Goal: Task Accomplishment & Management: Complete application form

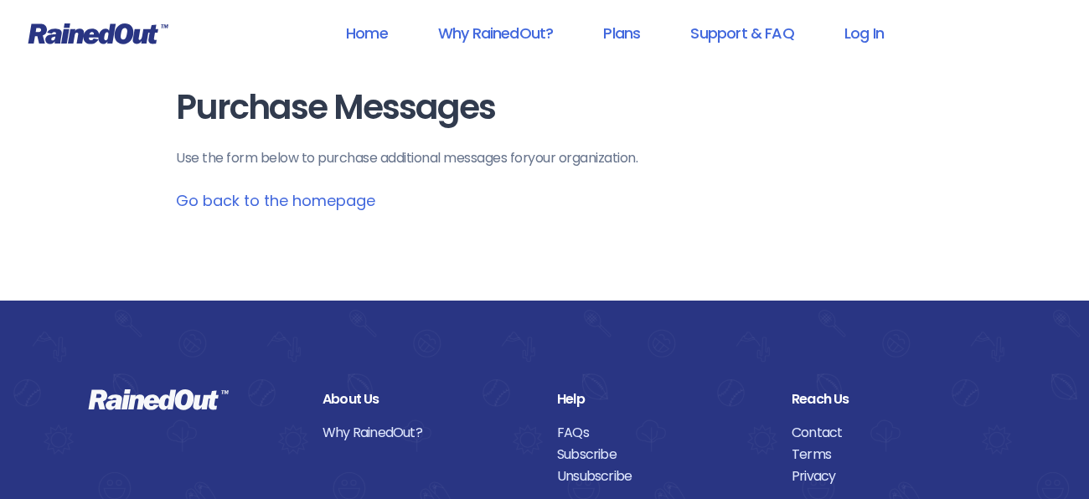
click at [337, 182] on main "Purchase Messages Use the form below to purchase additional messages for your o…" at bounding box center [544, 150] width 737 height 123
click at [326, 199] on link "Go back to the homepage" at bounding box center [275, 200] width 199 height 21
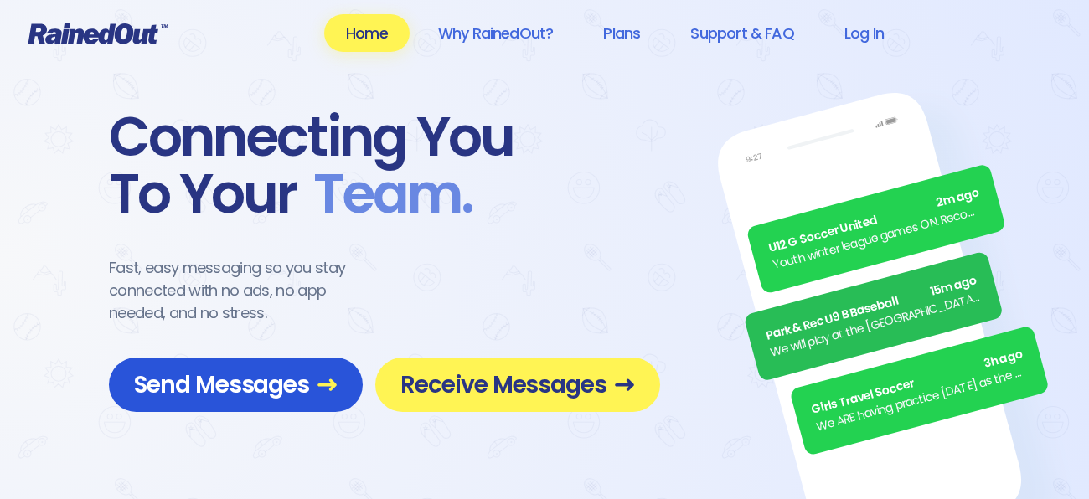
click at [267, 397] on span "Send Messages" at bounding box center [236, 384] width 204 height 29
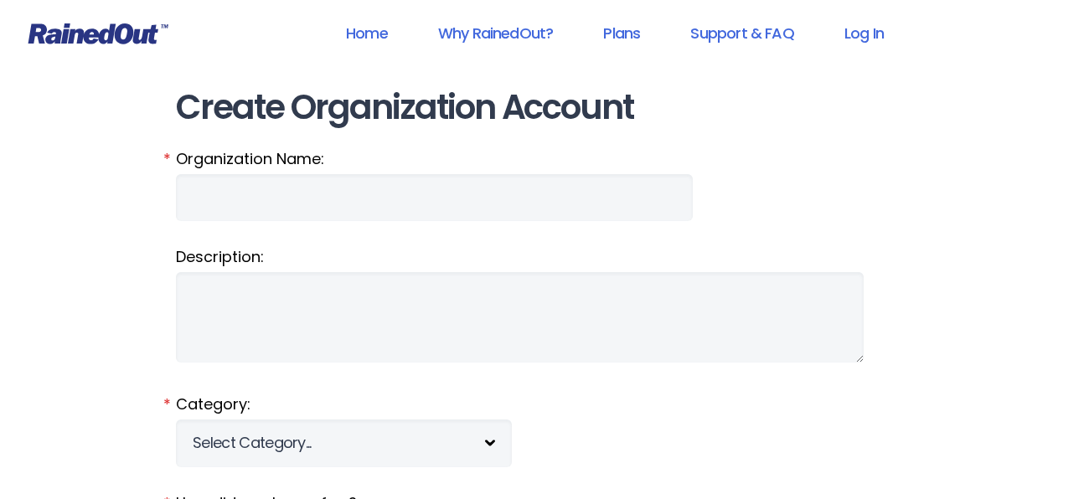
type input "bethrigdon"
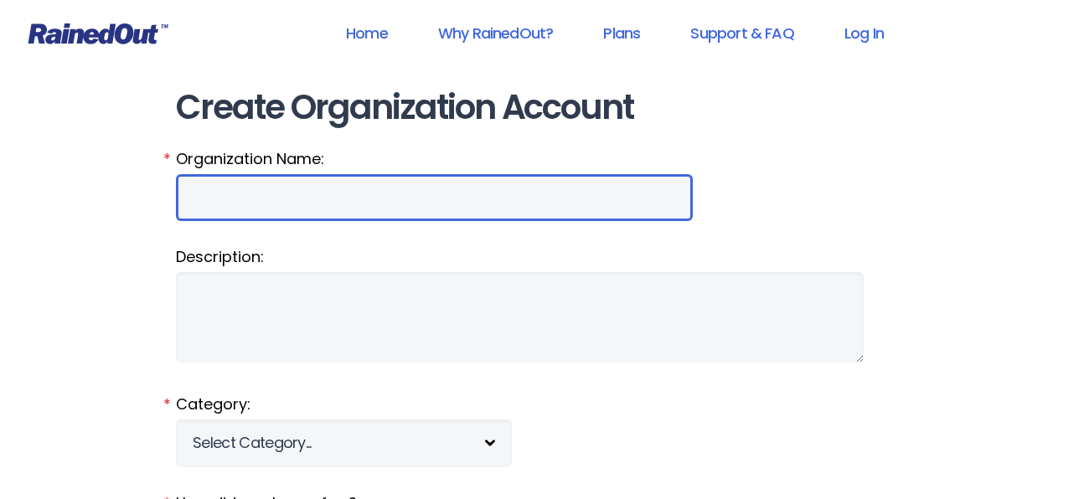
click at [226, 191] on input "Organization Name:" at bounding box center [434, 197] width 517 height 47
type input "caney"
type input "[DEMOGRAPHIC_DATA]"
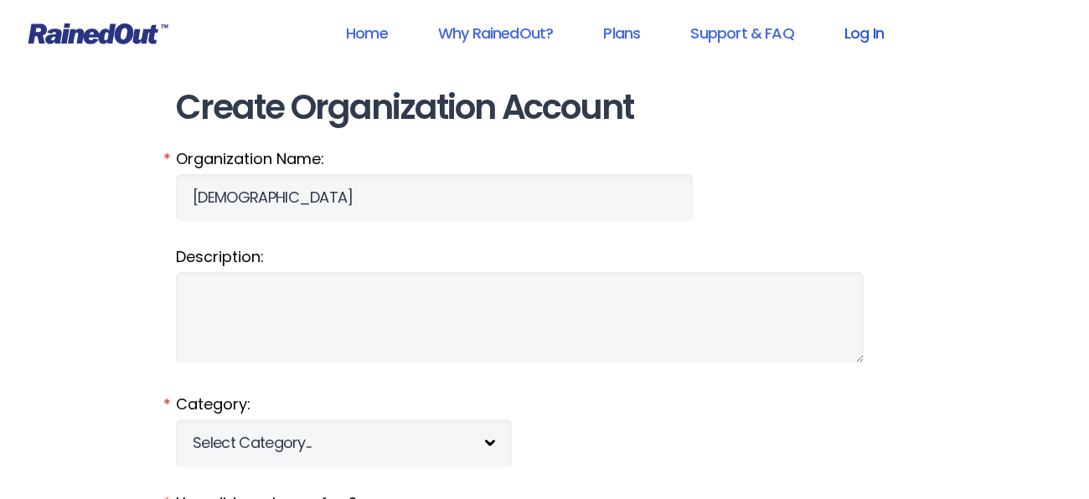
click at [861, 35] on link "Log In" at bounding box center [864, 33] width 83 height 38
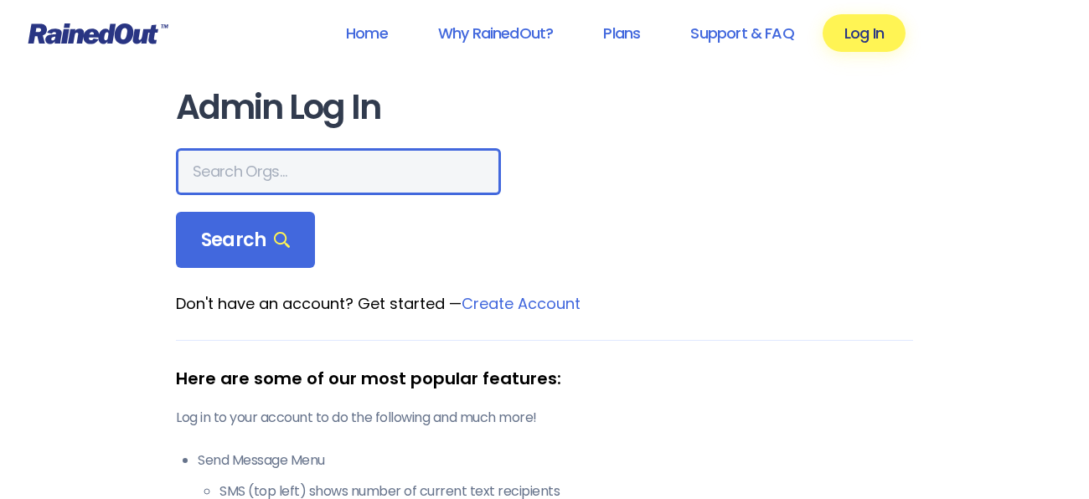
click at [209, 176] on input "text" at bounding box center [338, 171] width 325 height 47
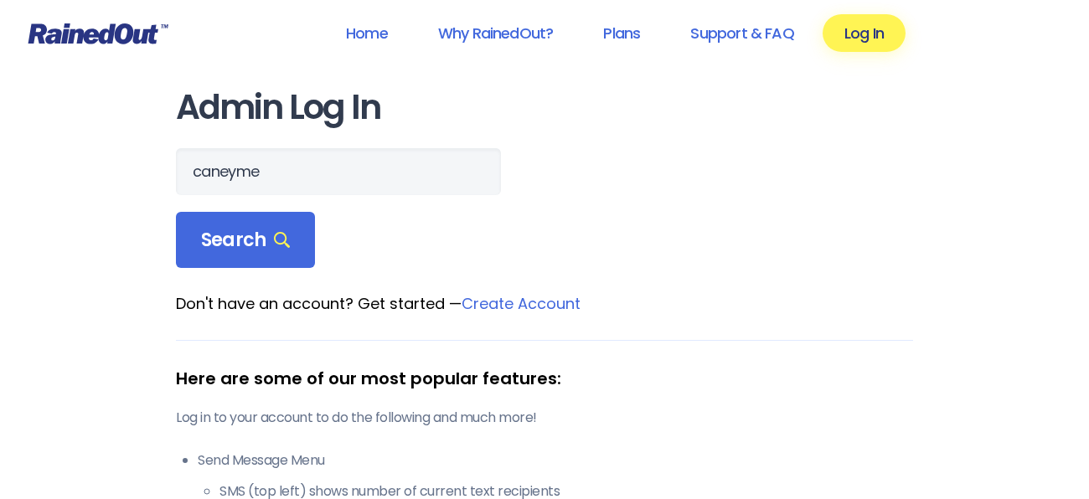
click at [198, 148] on div "caneyme" at bounding box center [544, 171] width 737 height 47
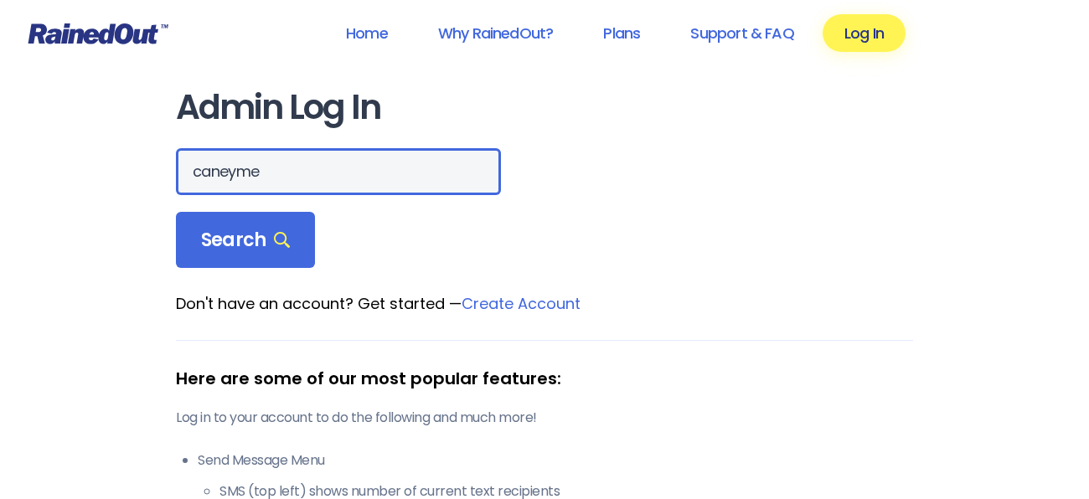
click at [266, 184] on input "caneyme" at bounding box center [338, 171] width 325 height 47
click at [266, 186] on input "caneyme" at bounding box center [338, 171] width 325 height 47
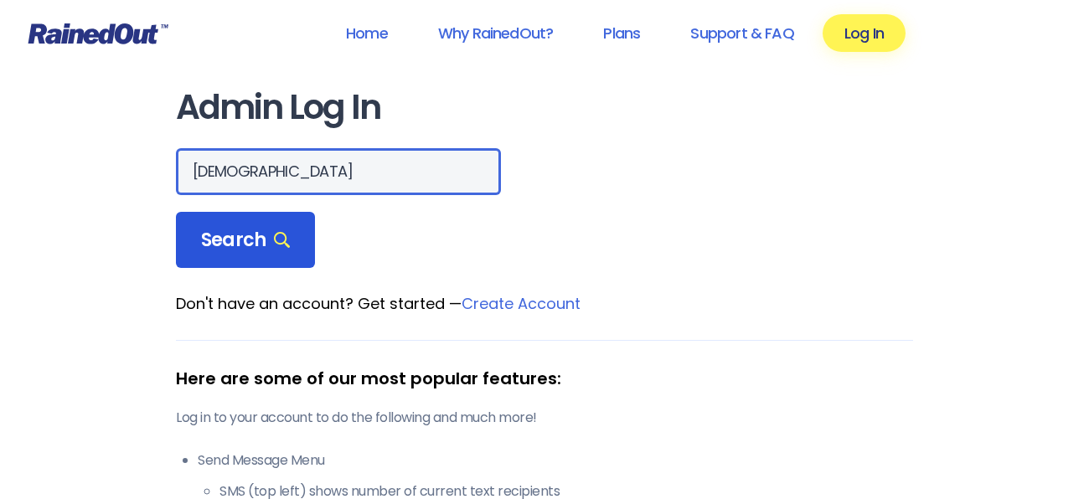
type input "[DEMOGRAPHIC_DATA]"
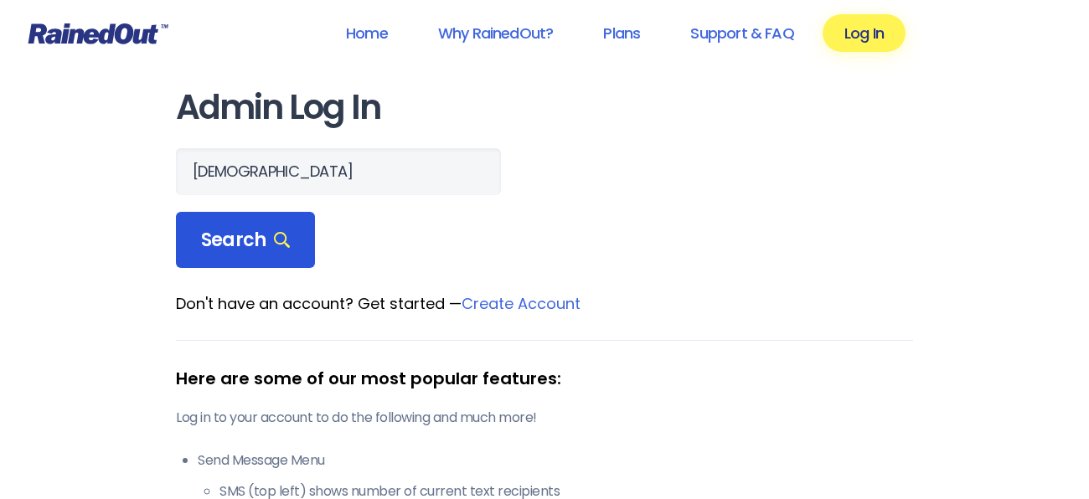
click at [253, 241] on span "Search" at bounding box center [245, 240] width 89 height 23
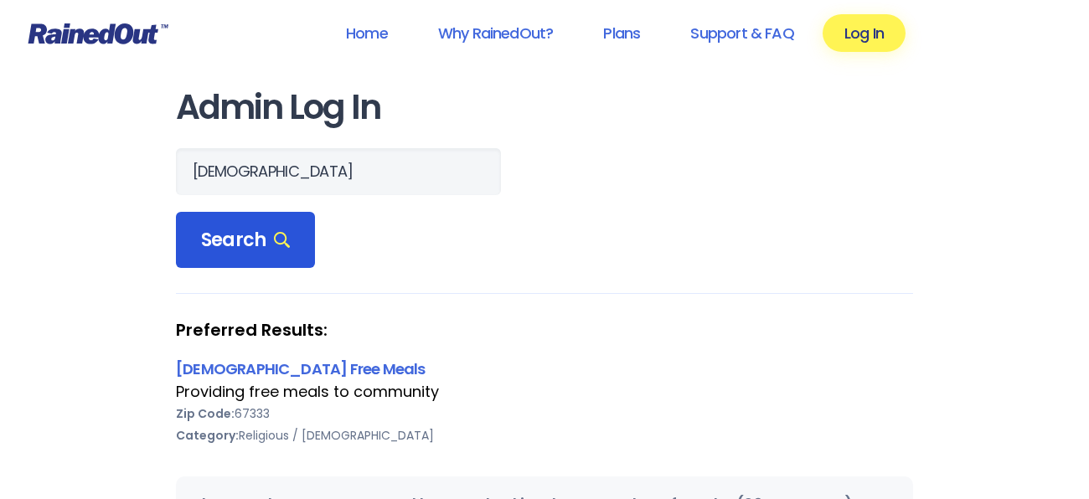
click at [253, 241] on span "Search" at bounding box center [245, 240] width 89 height 23
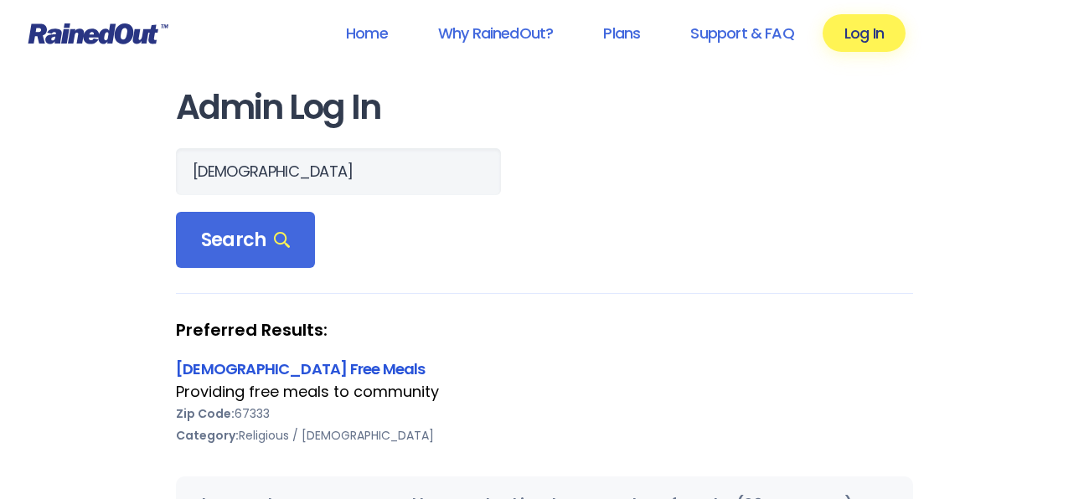
click at [252, 369] on link "[DEMOGRAPHIC_DATA] Free Meals" at bounding box center [301, 369] width 250 height 21
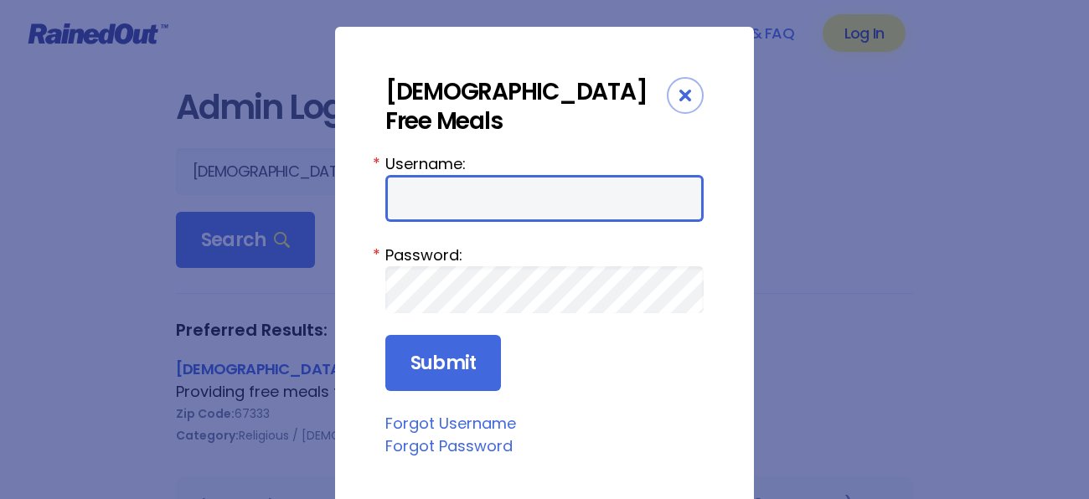
type input "bethrigdon"
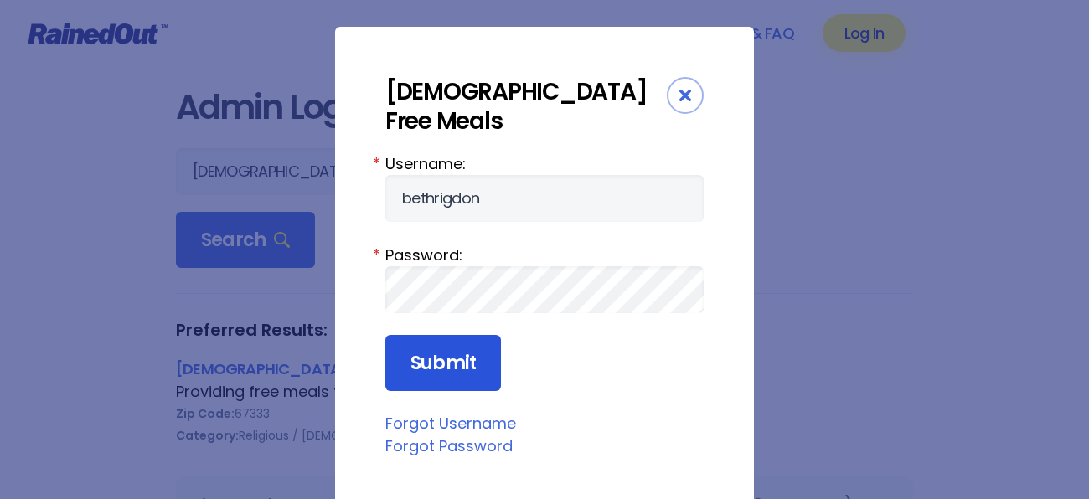
click at [451, 367] on input "Submit" at bounding box center [443, 363] width 116 height 57
